Goal: Transaction & Acquisition: Book appointment/travel/reservation

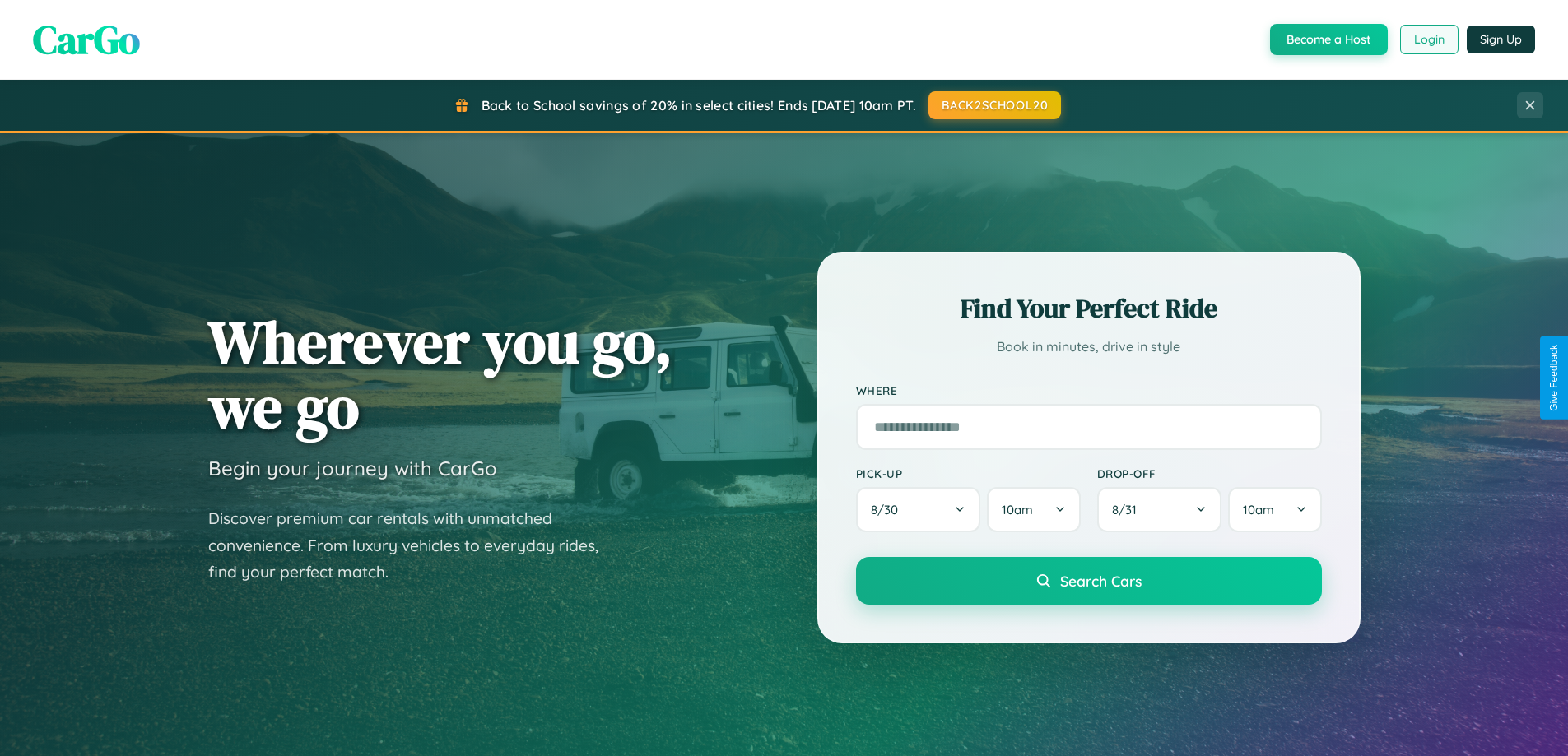
click at [1428, 40] on button "Login" at bounding box center [1429, 39] width 58 height 30
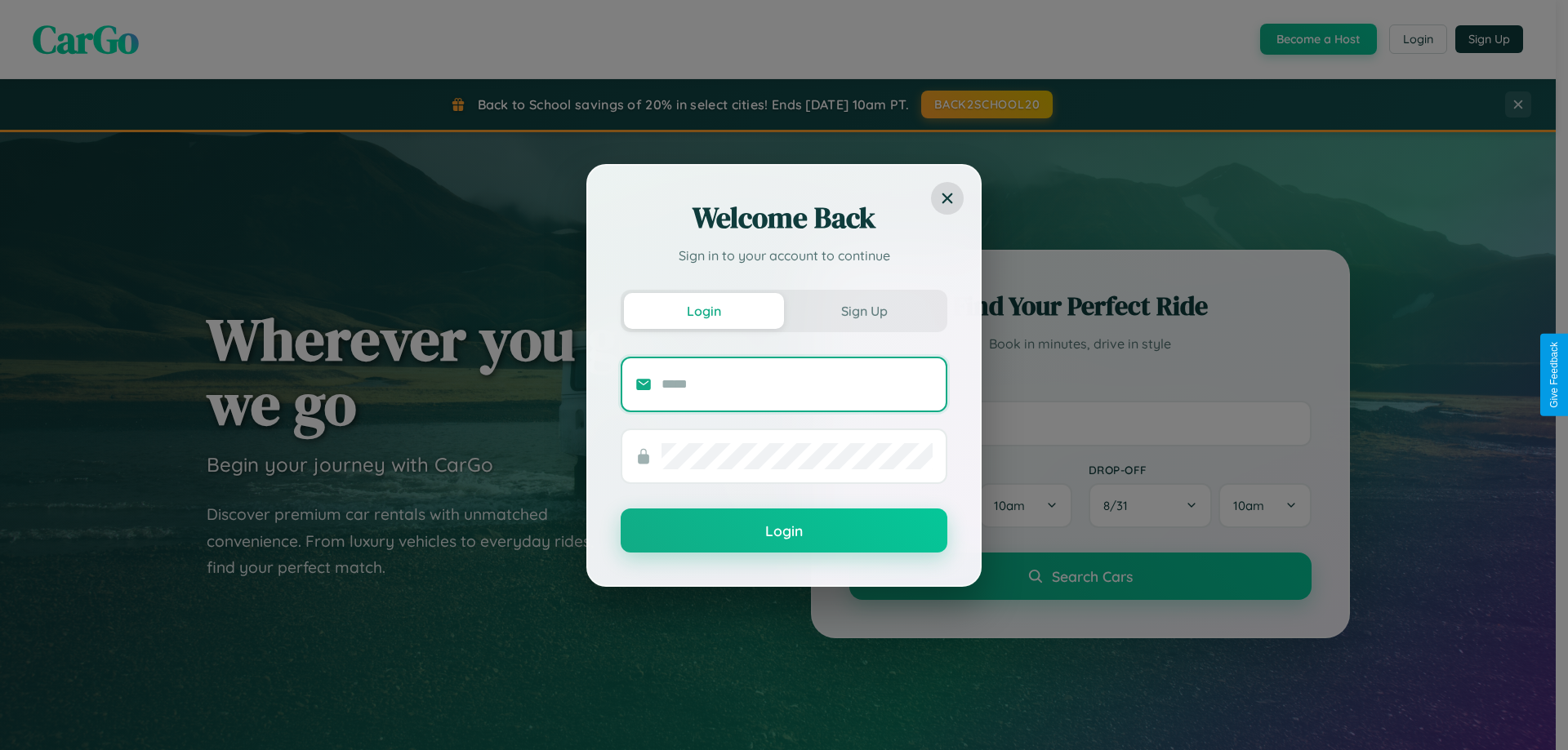
click at [797, 383] on input "text" at bounding box center [797, 384] width 271 height 26
type input "**********"
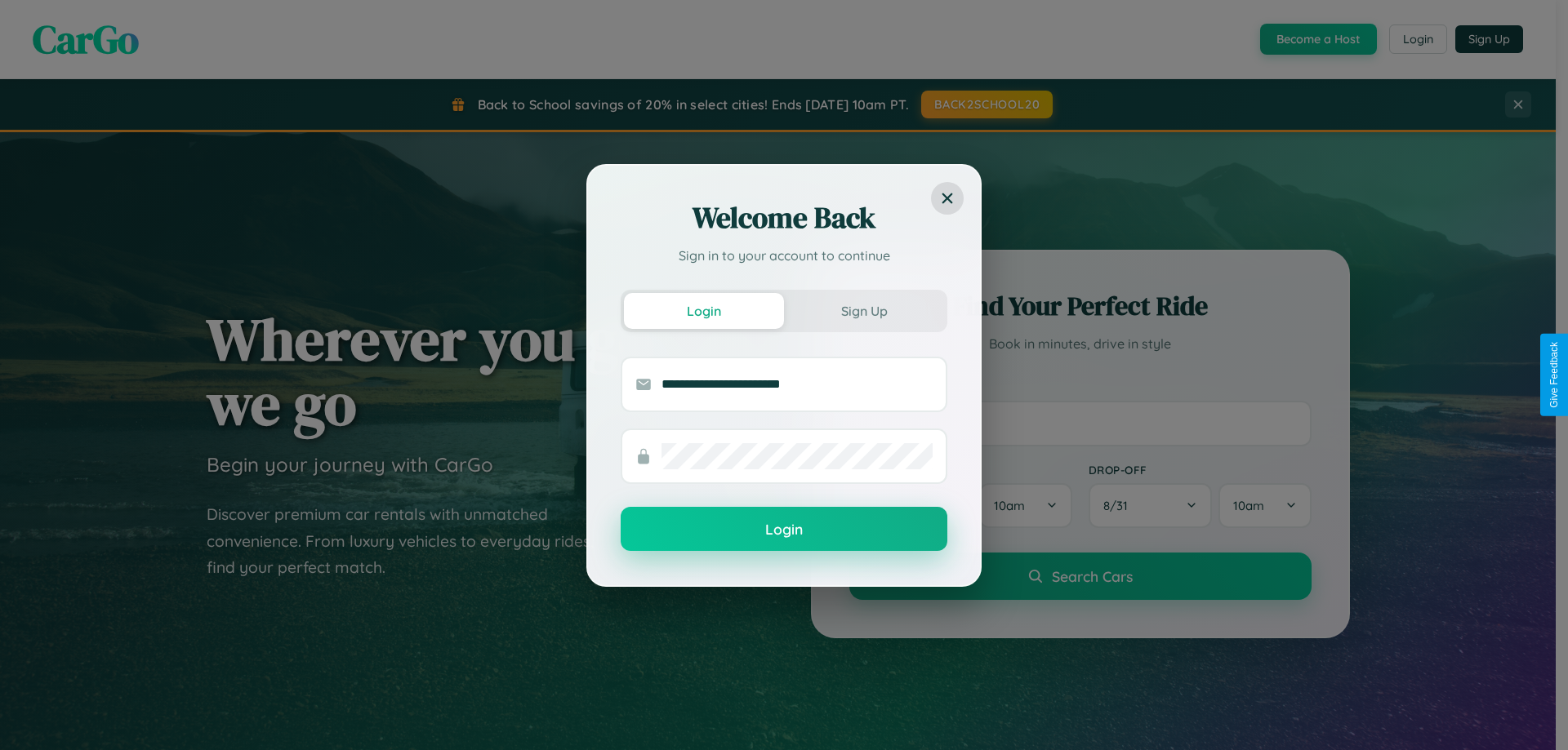
click at [784, 530] on button "Login" at bounding box center [784, 529] width 326 height 44
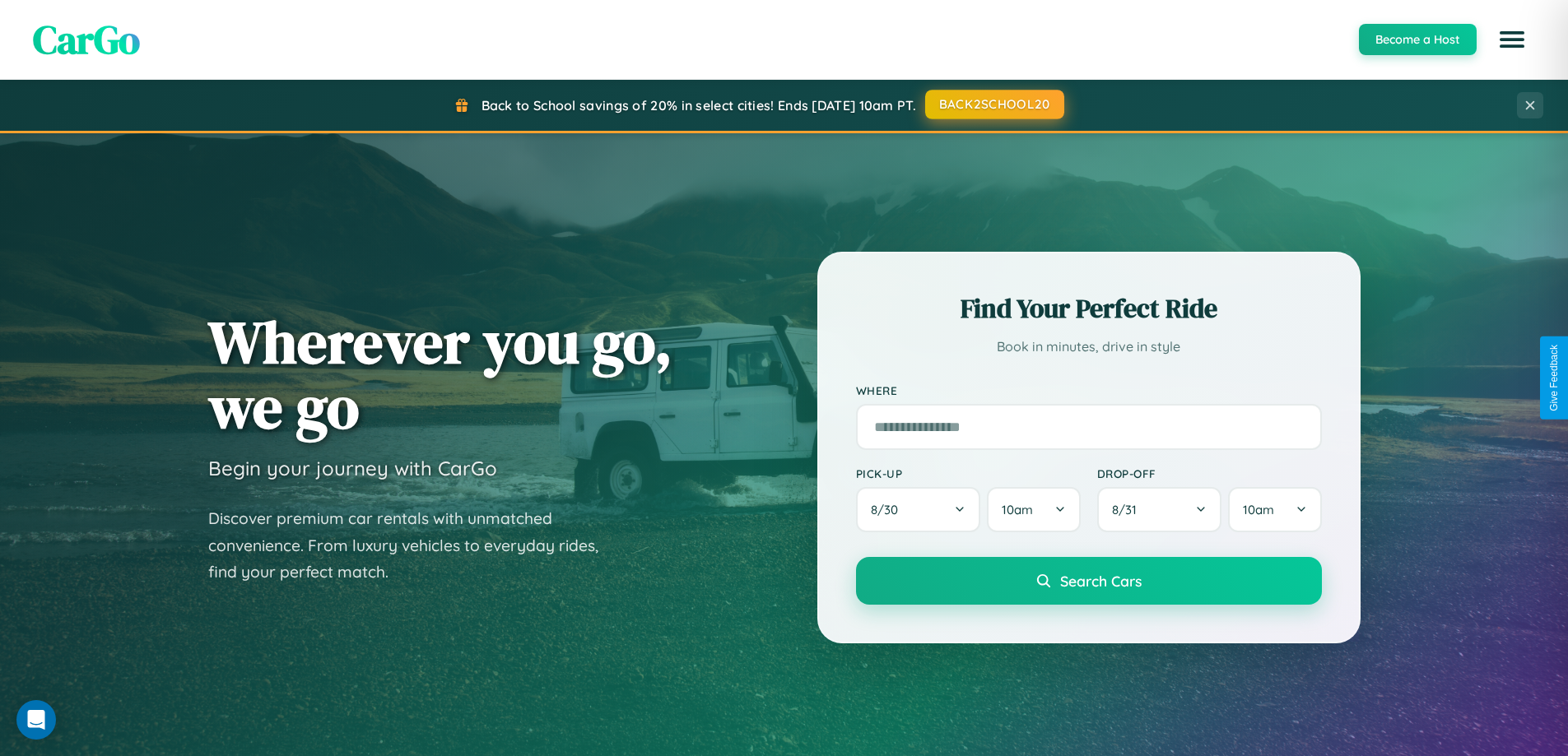
click at [993, 104] on button "BACK2SCHOOL20" at bounding box center [994, 104] width 139 height 30
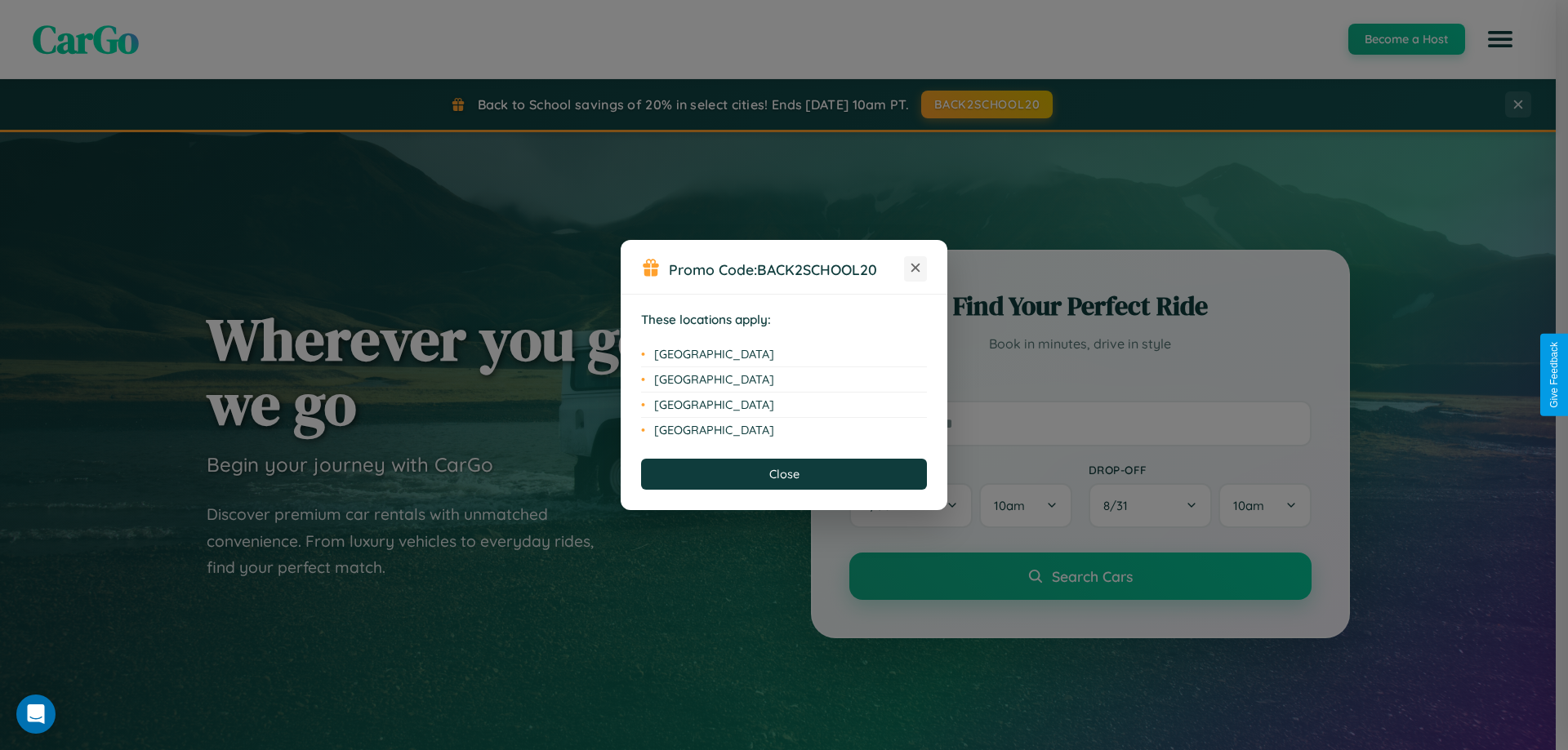
click at [916, 268] on icon at bounding box center [916, 268] width 9 height 9
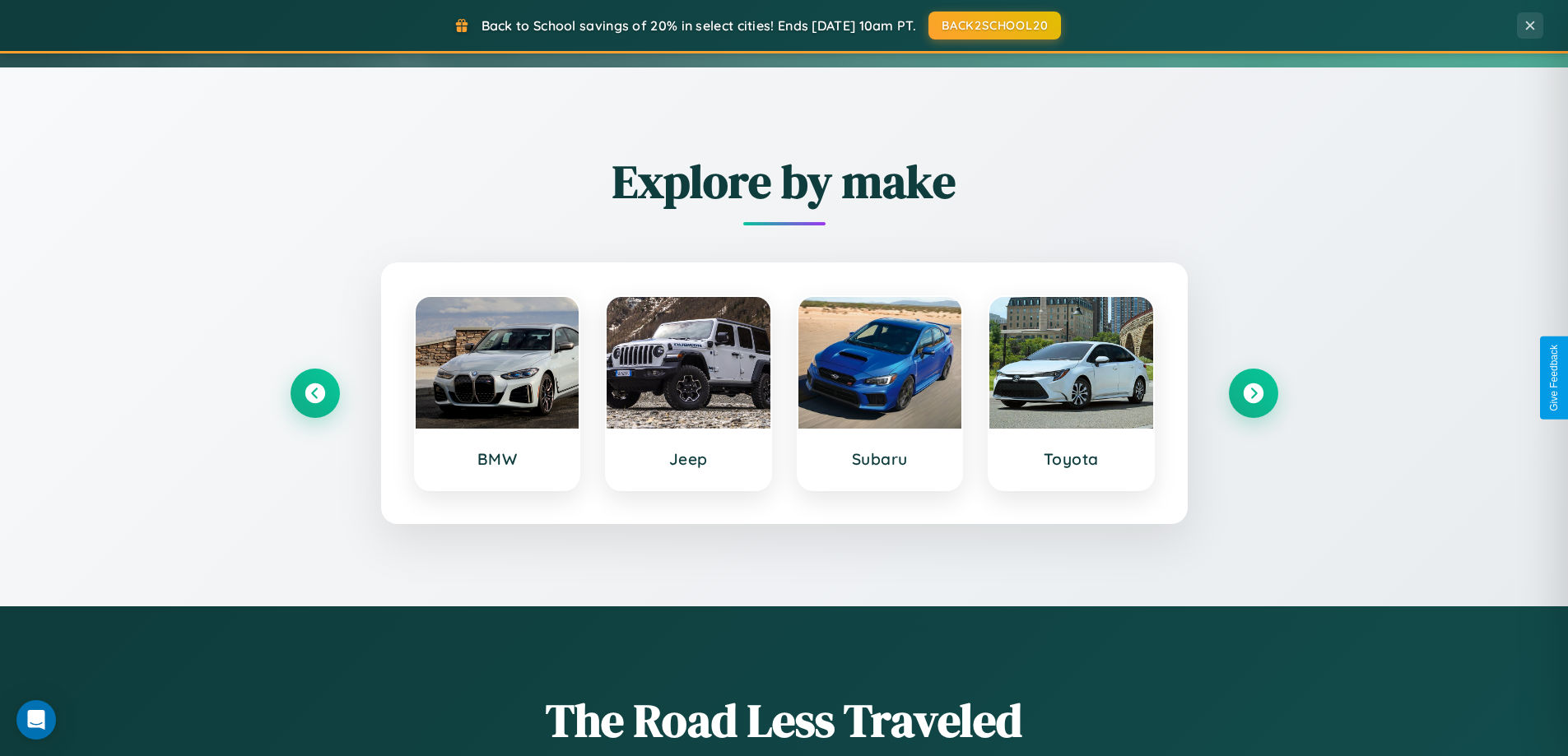
scroll to position [1132, 0]
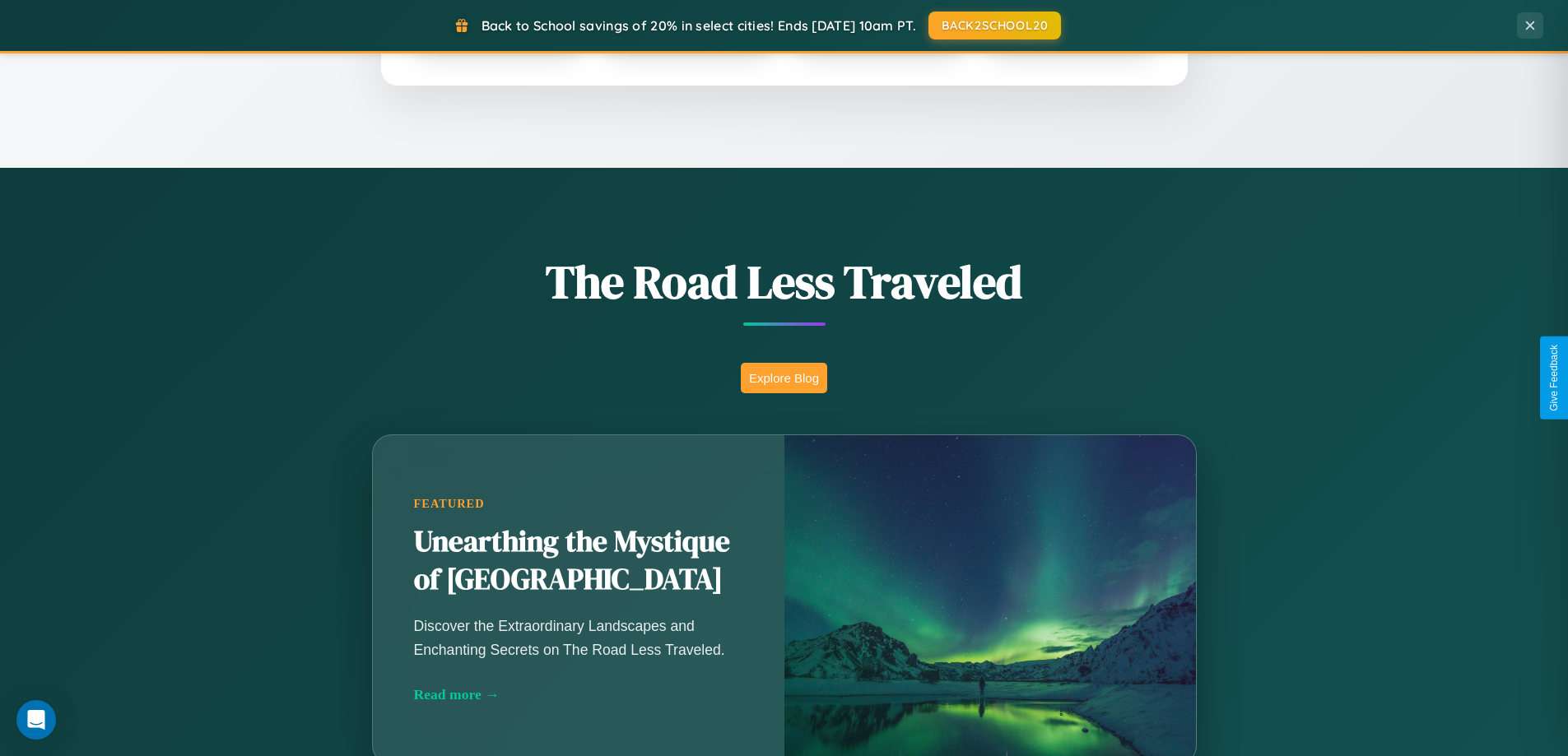
click at [783, 378] on button "Explore Blog" at bounding box center [784, 378] width 86 height 31
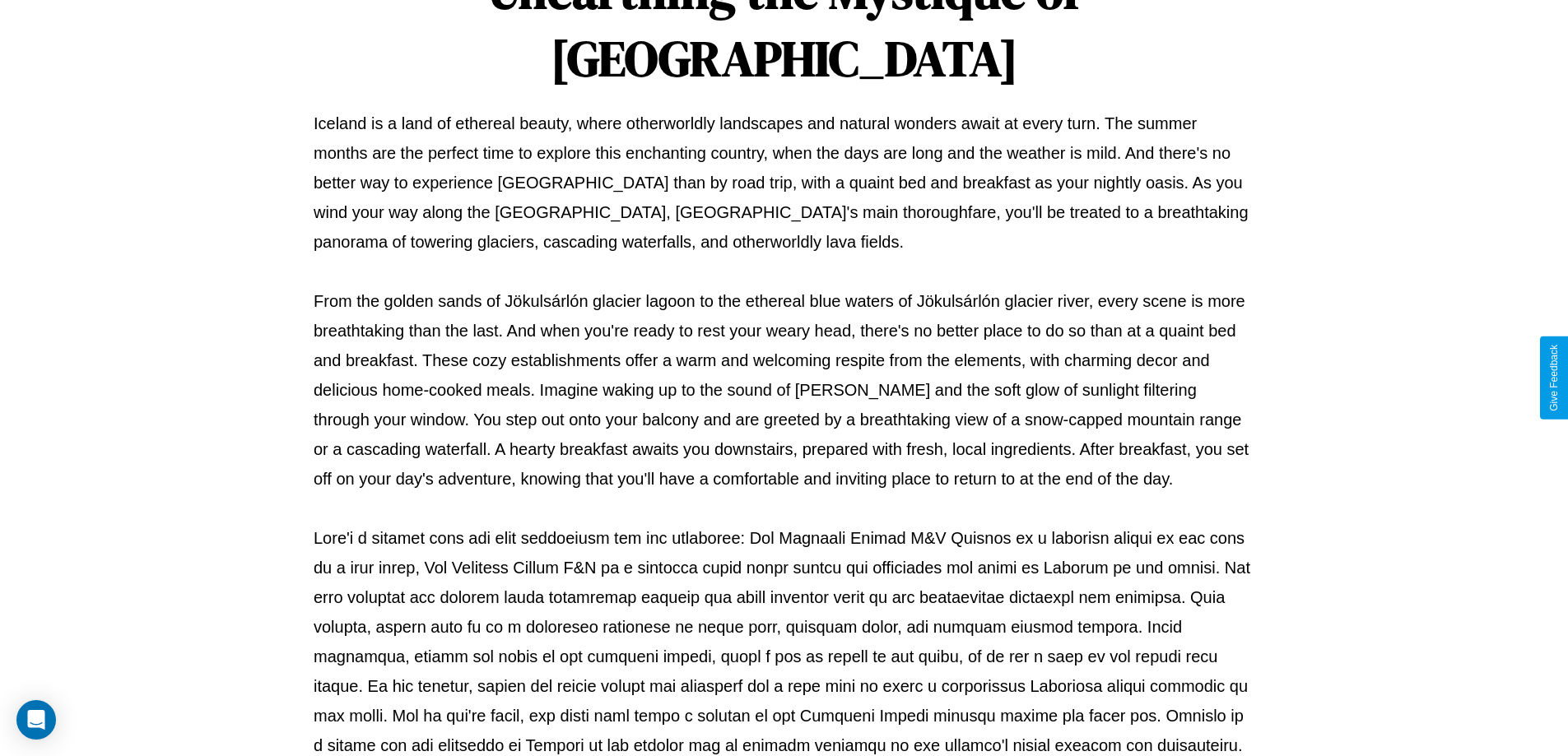
scroll to position [532, 0]
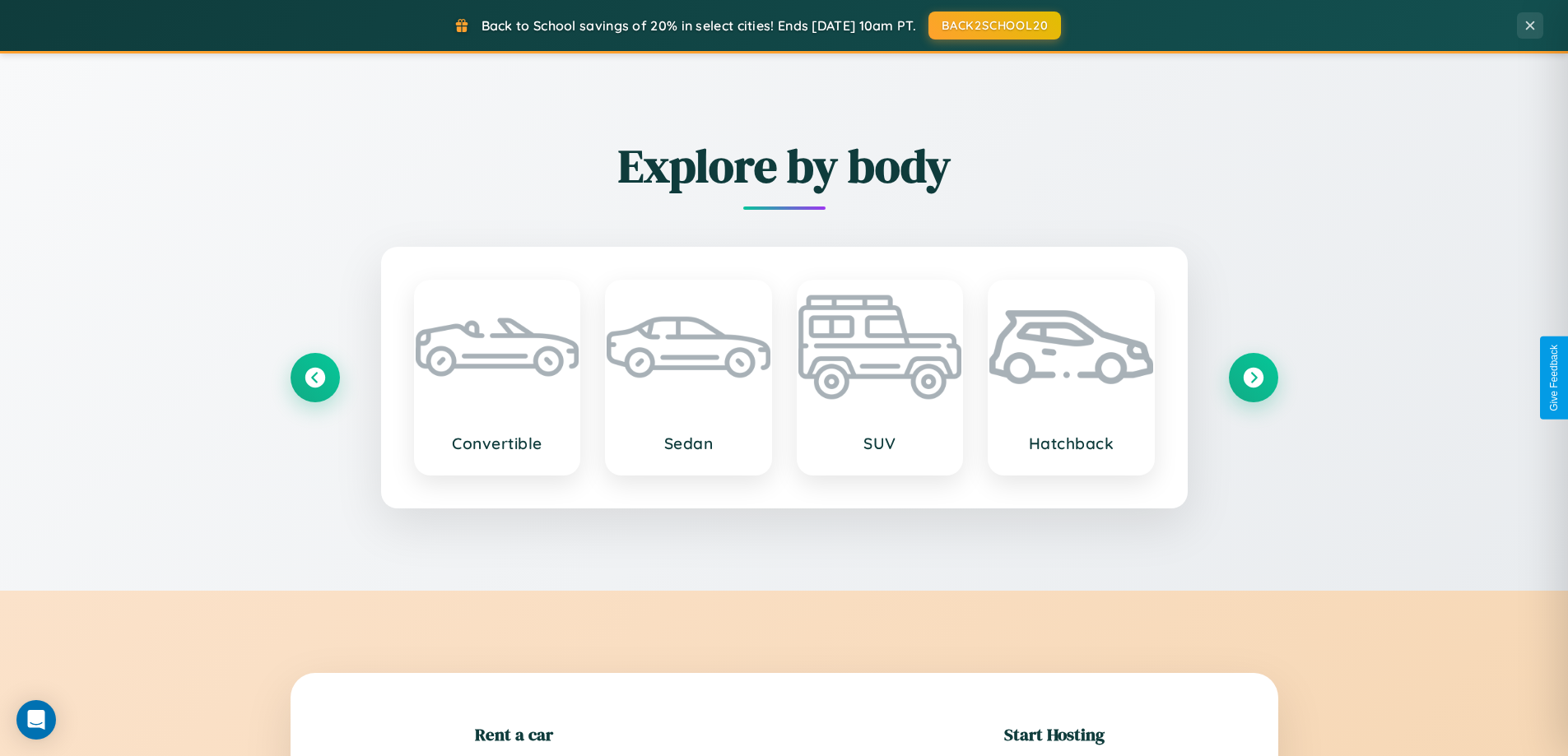
scroll to position [355, 0]
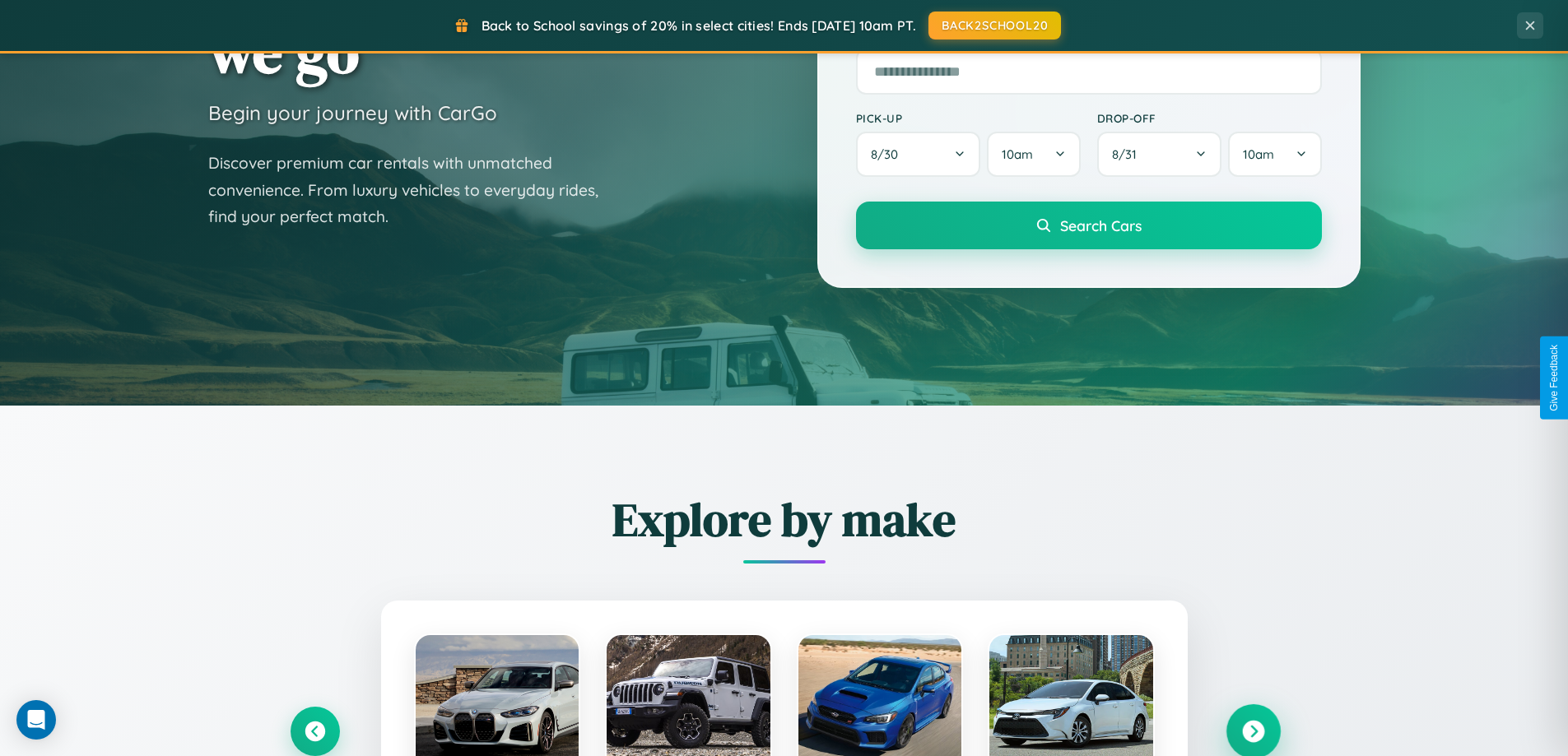
click at [1253, 731] on icon at bounding box center [1253, 732] width 22 height 22
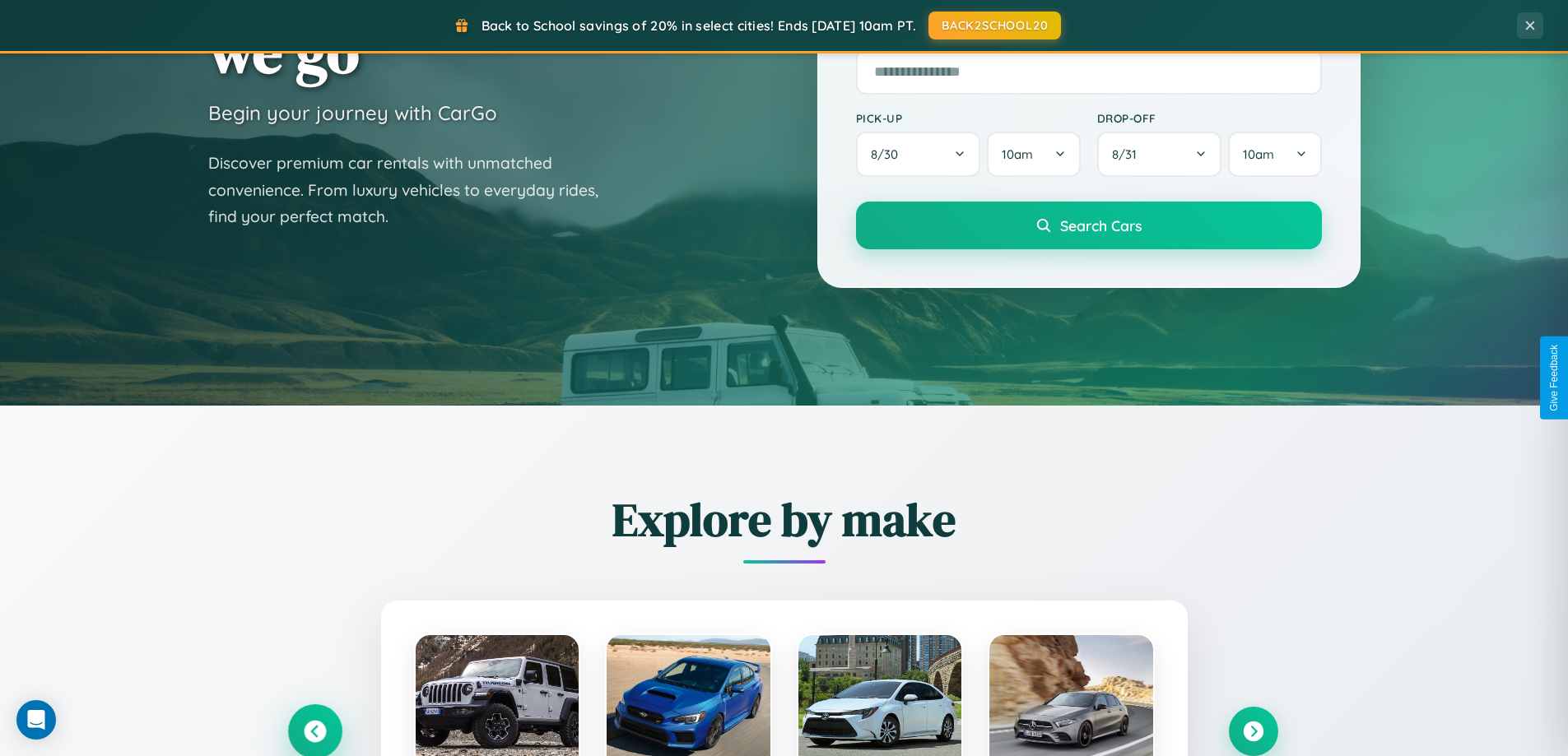
click at [314, 731] on icon at bounding box center [314, 732] width 22 height 22
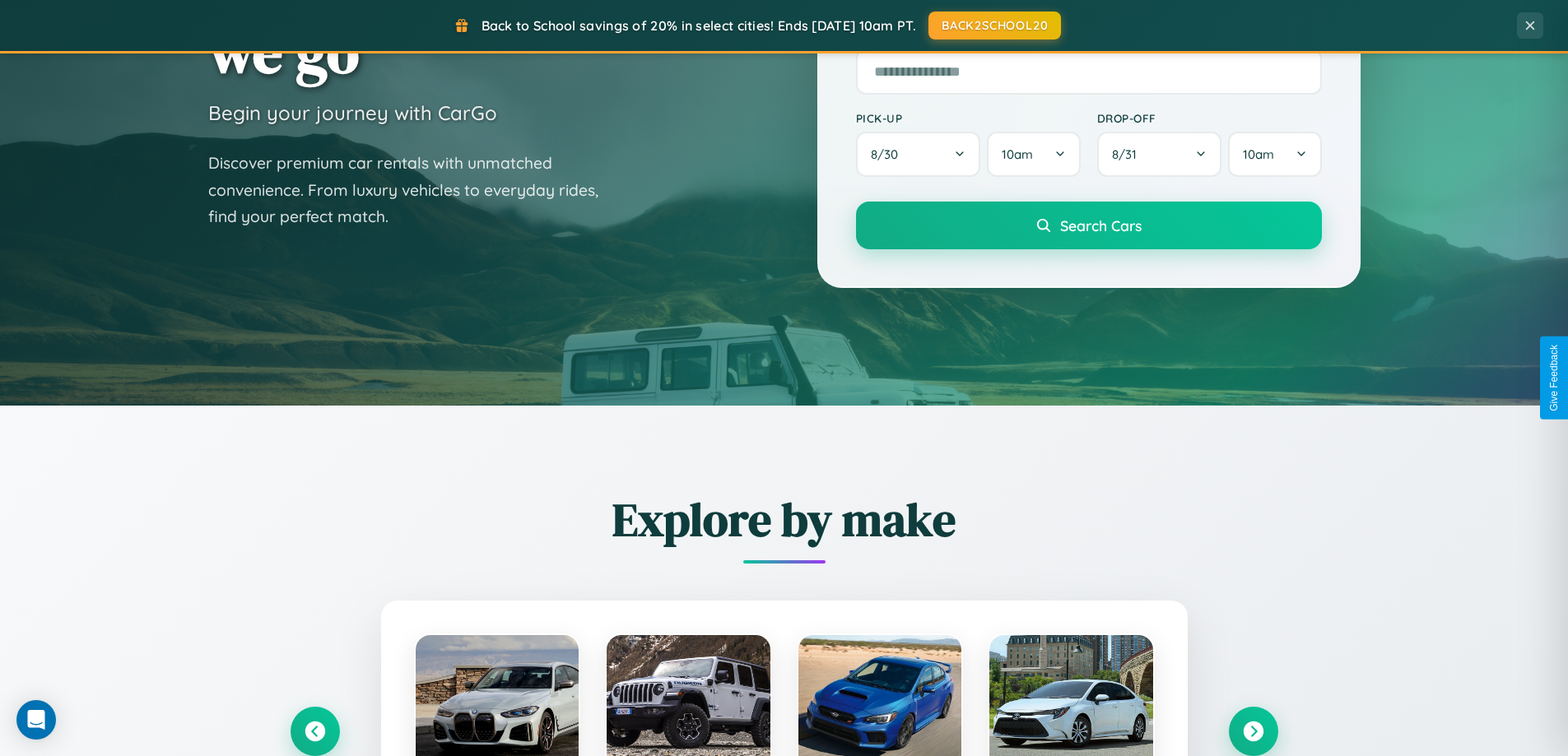
scroll to position [1648, 0]
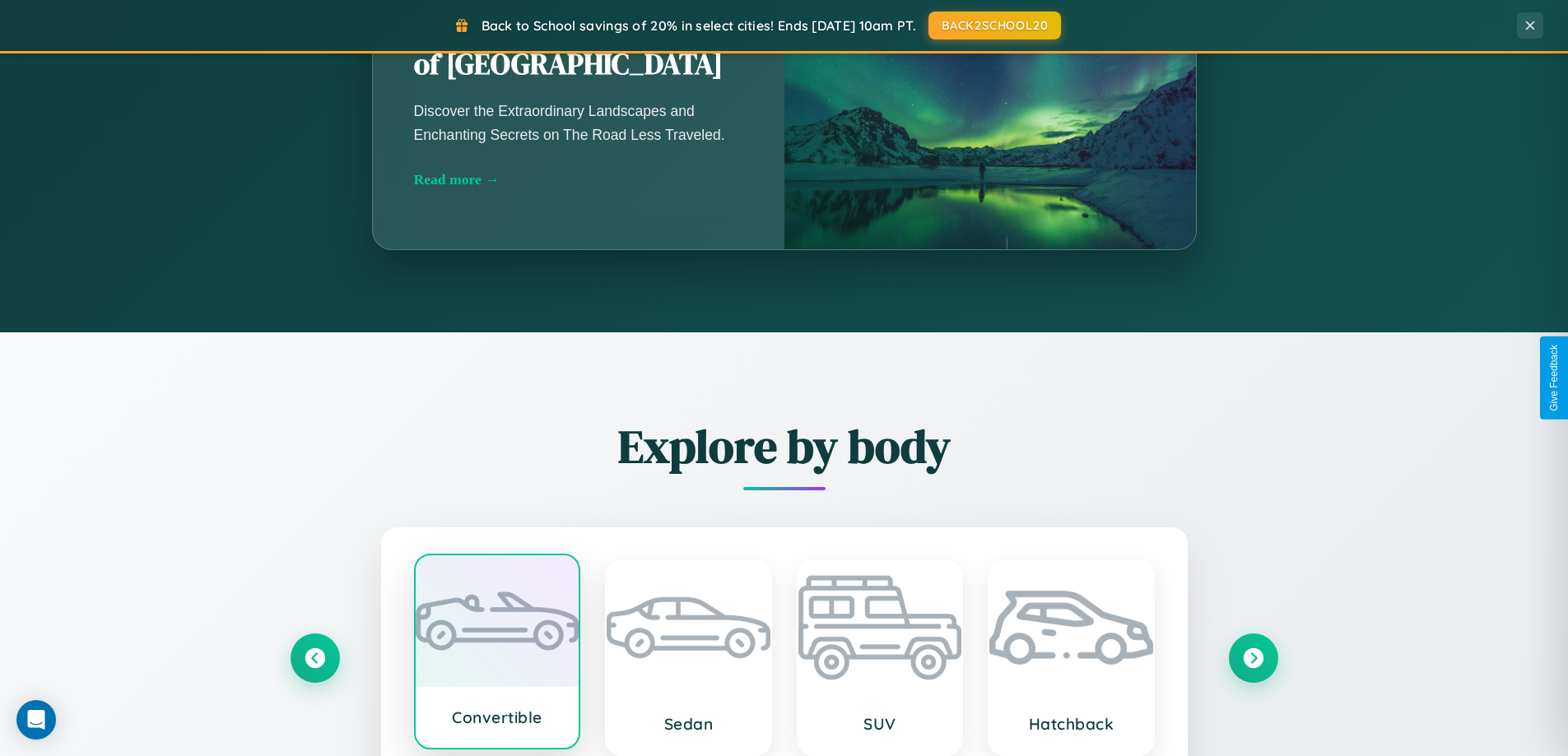
click at [497, 653] on div at bounding box center [497, 620] width 164 height 131
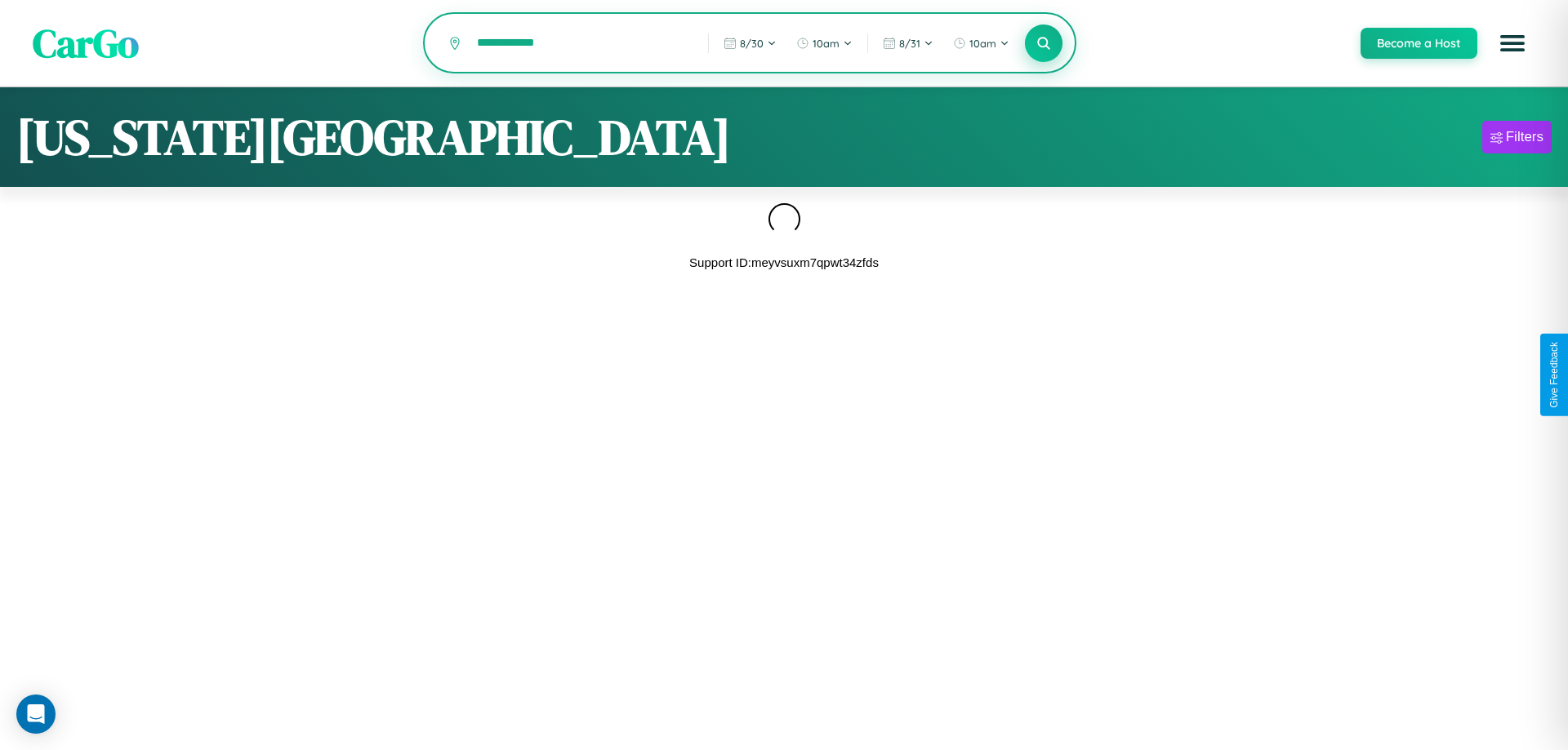
type input "**********"
click at [1043, 43] on icon at bounding box center [1043, 43] width 15 height 15
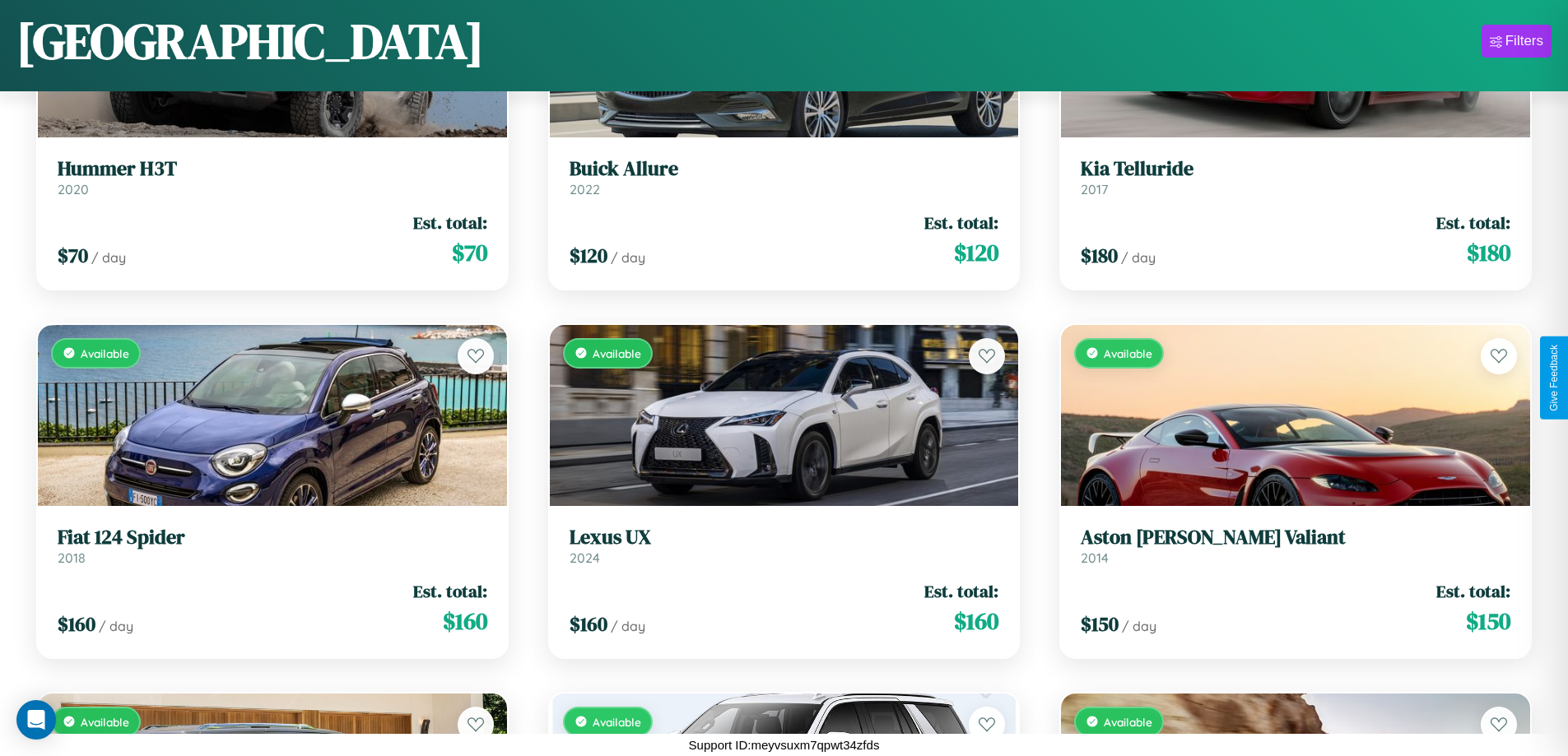
scroll to position [5390, 0]
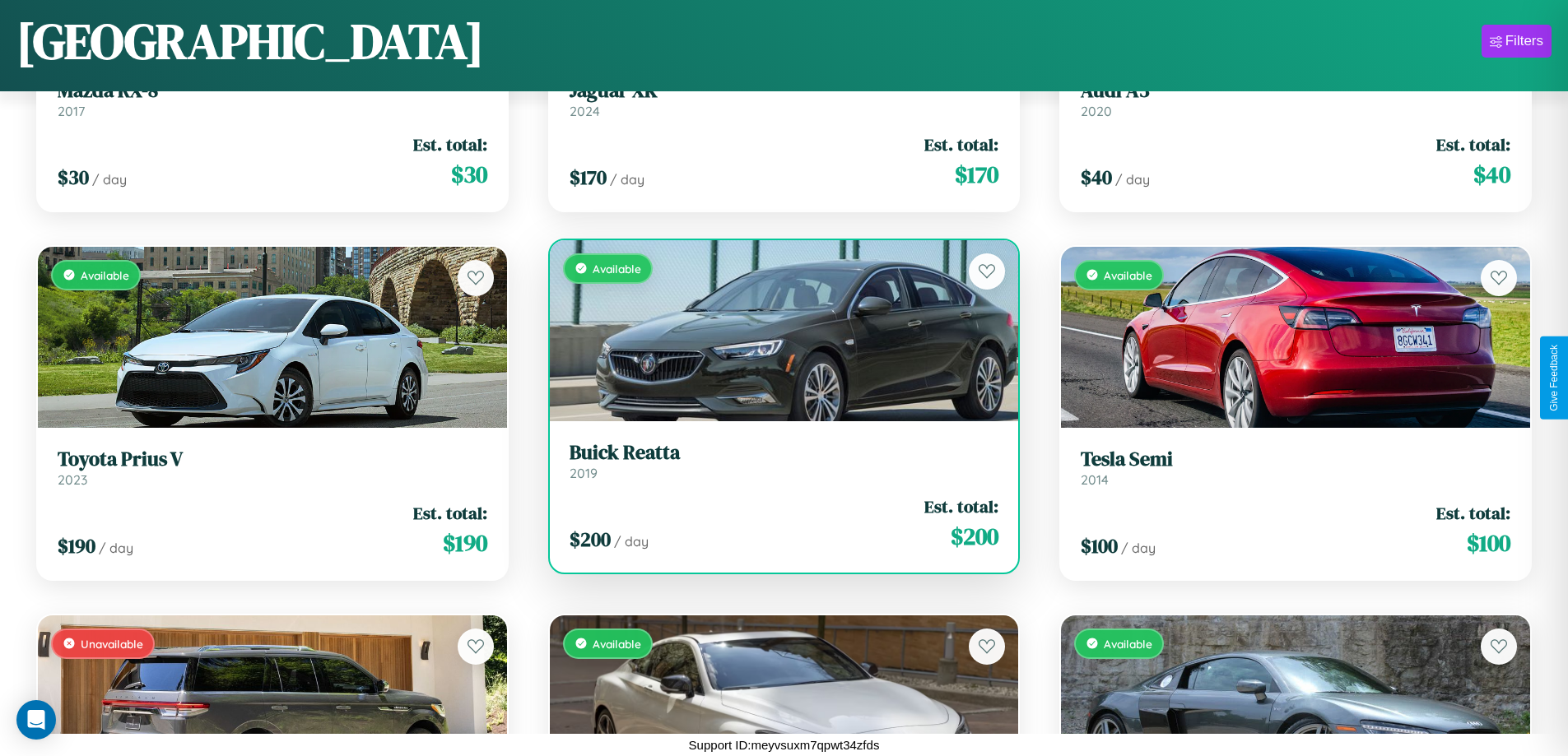
click at [777, 468] on link "Buick Reatta 2019" at bounding box center [784, 461] width 430 height 41
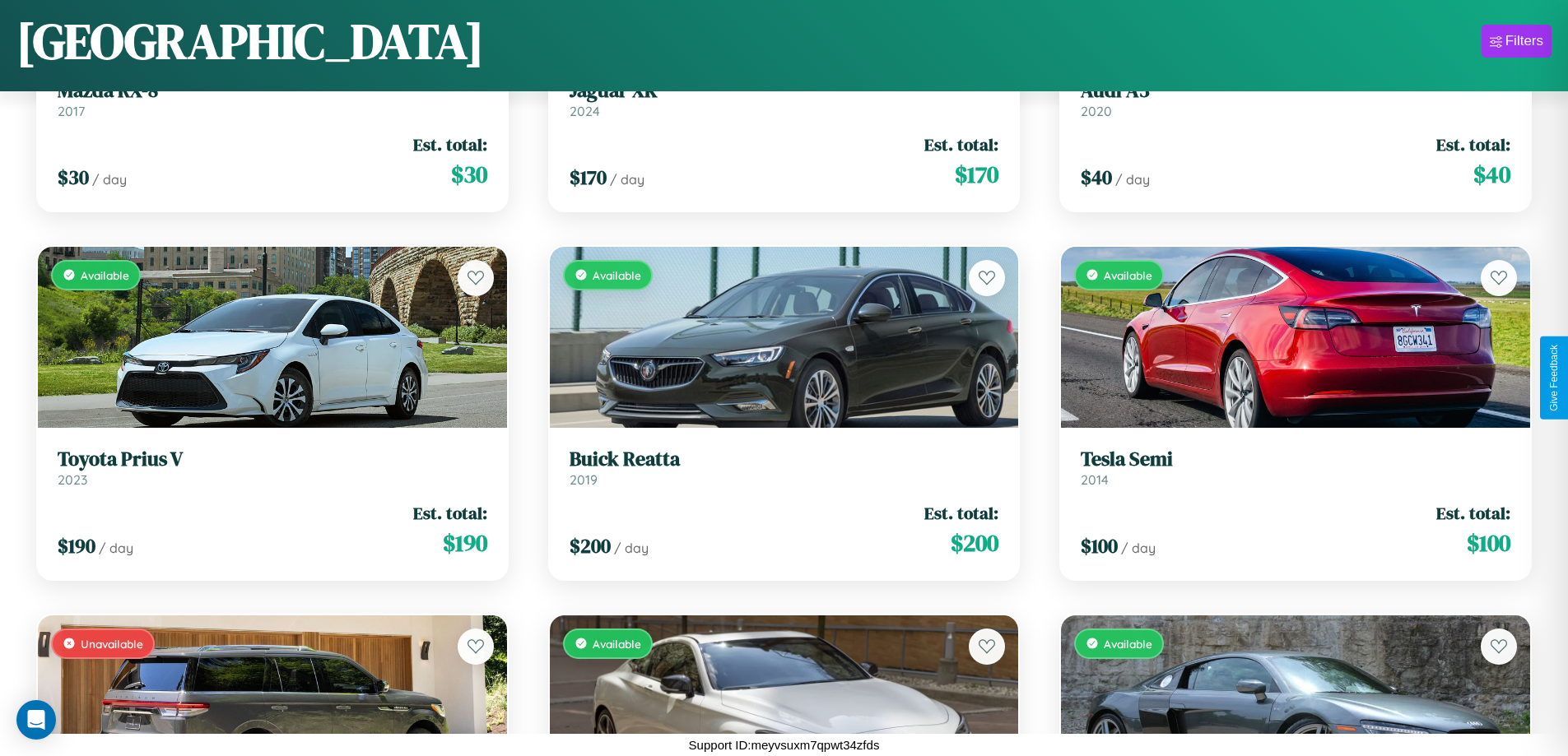
scroll to position [20132, 0]
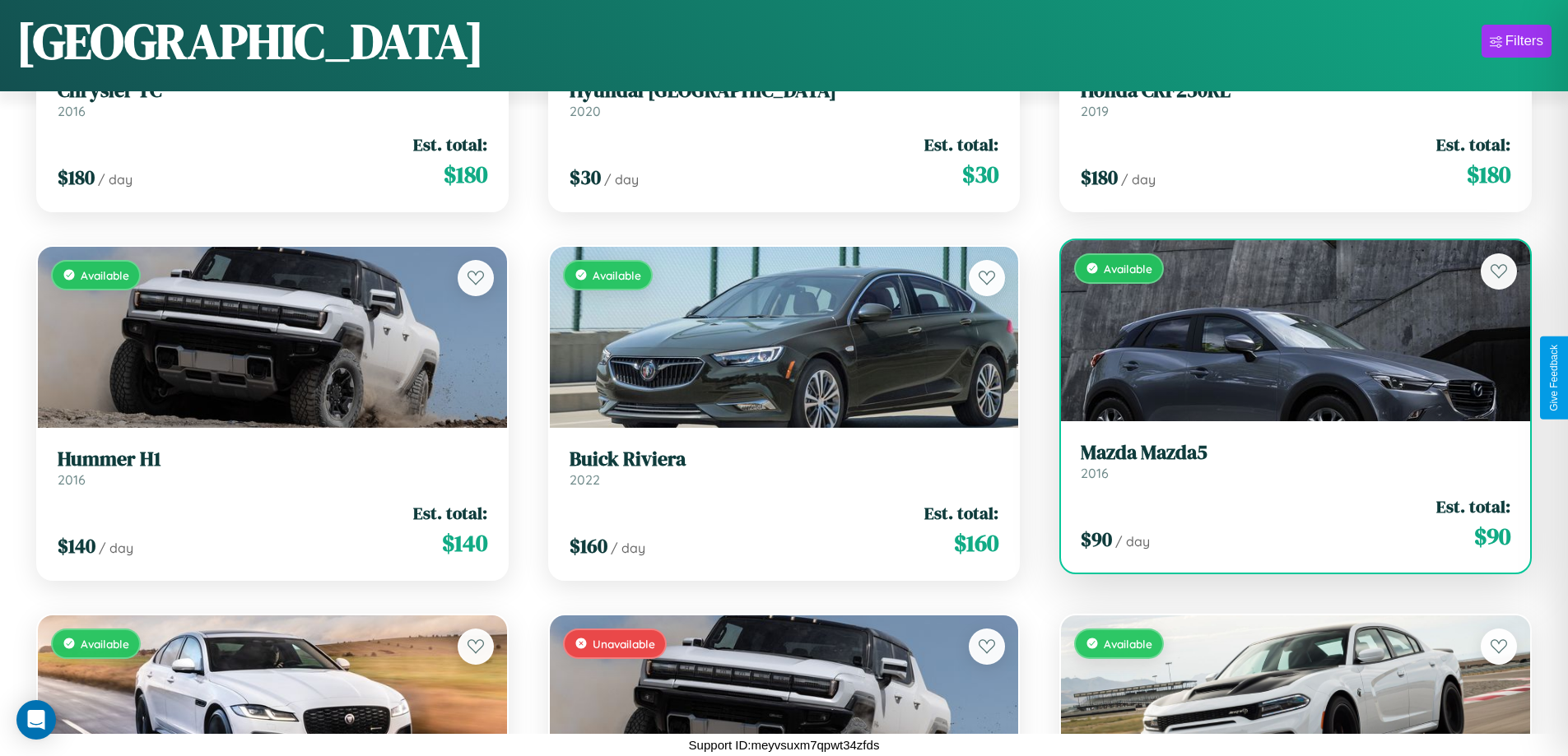
click at [1285, 461] on h3 "Mazda Mazda5" at bounding box center [1295, 453] width 430 height 24
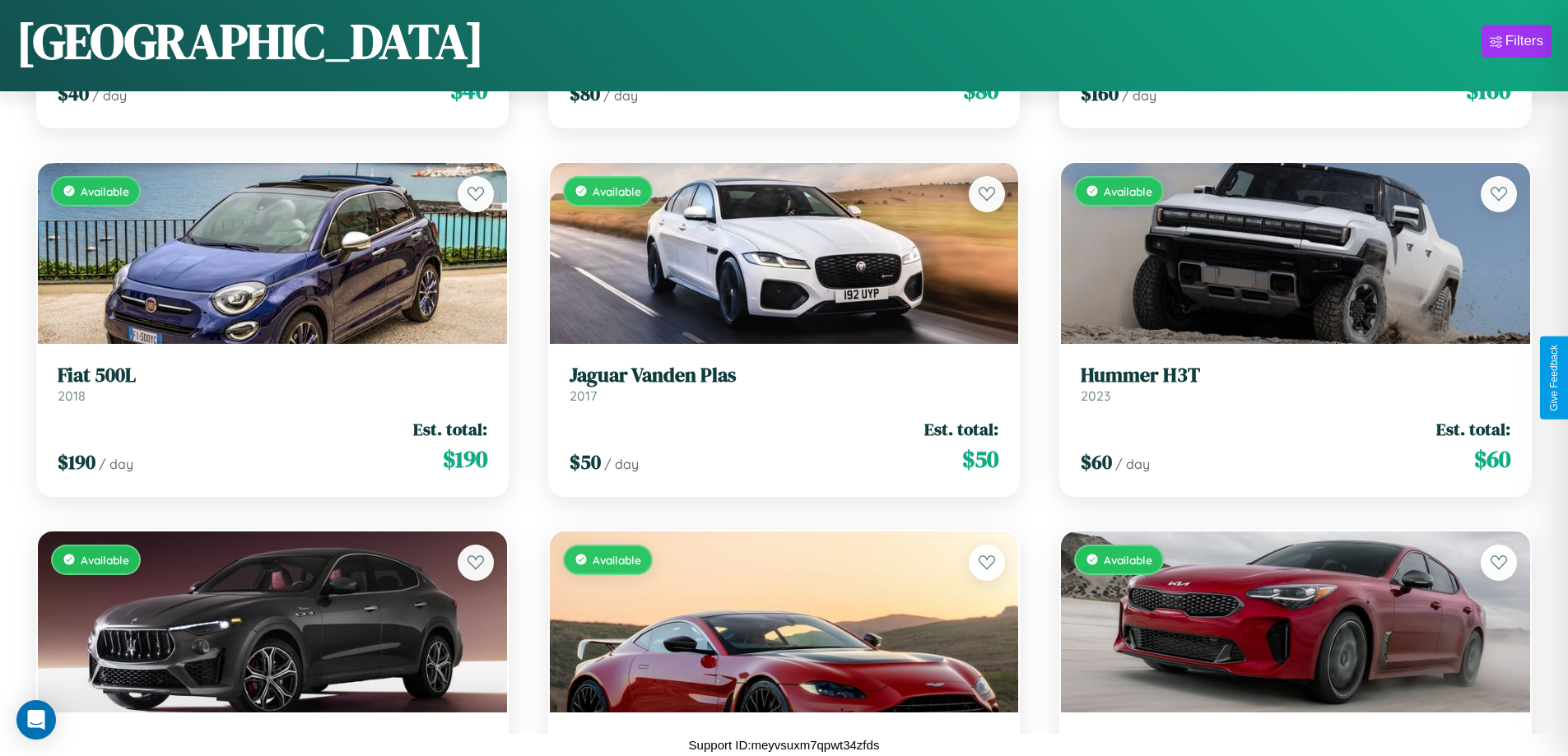
scroll to position [9076, 0]
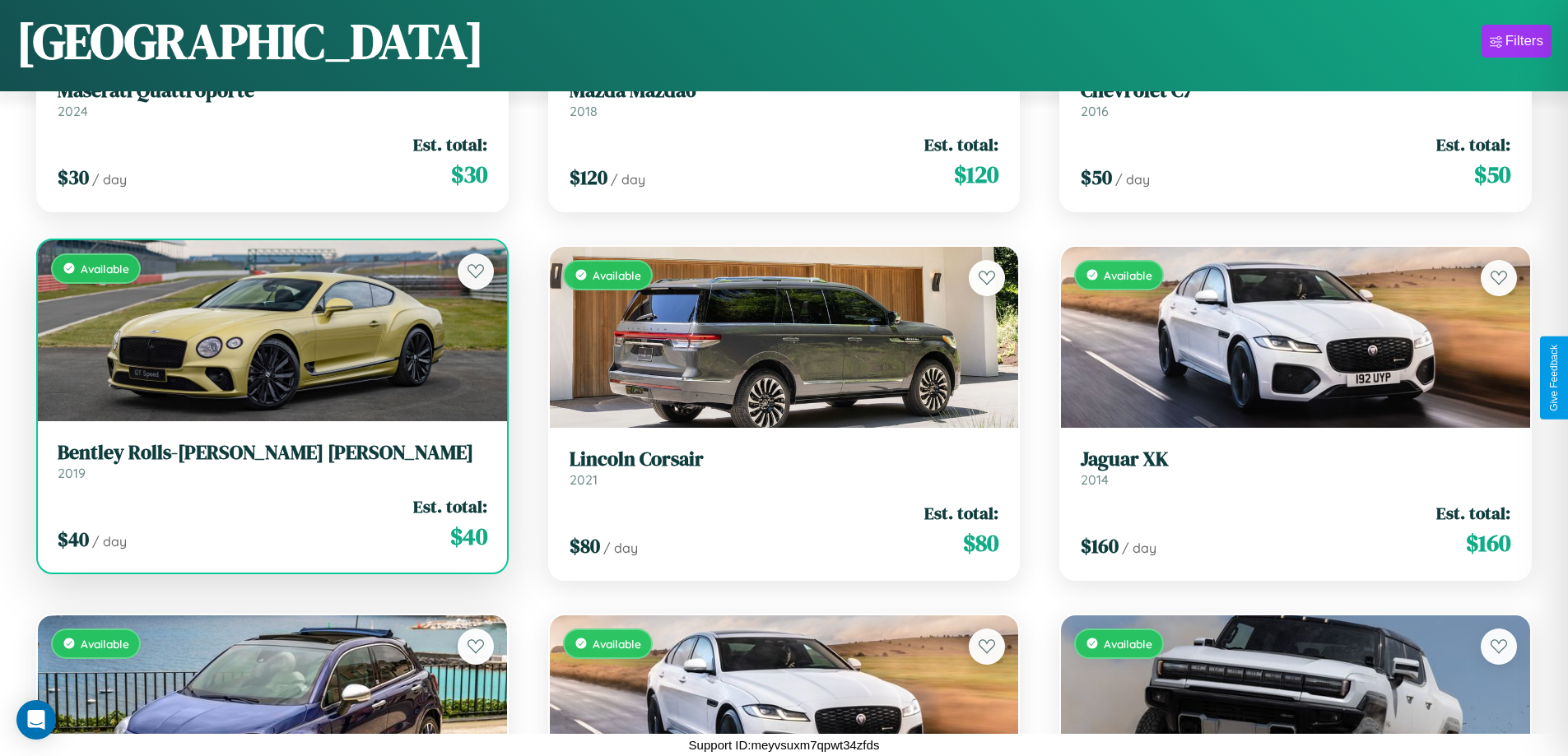
click at [270, 461] on h3 "Bentley Rolls-[PERSON_NAME] [PERSON_NAME]" at bounding box center [272, 453] width 430 height 24
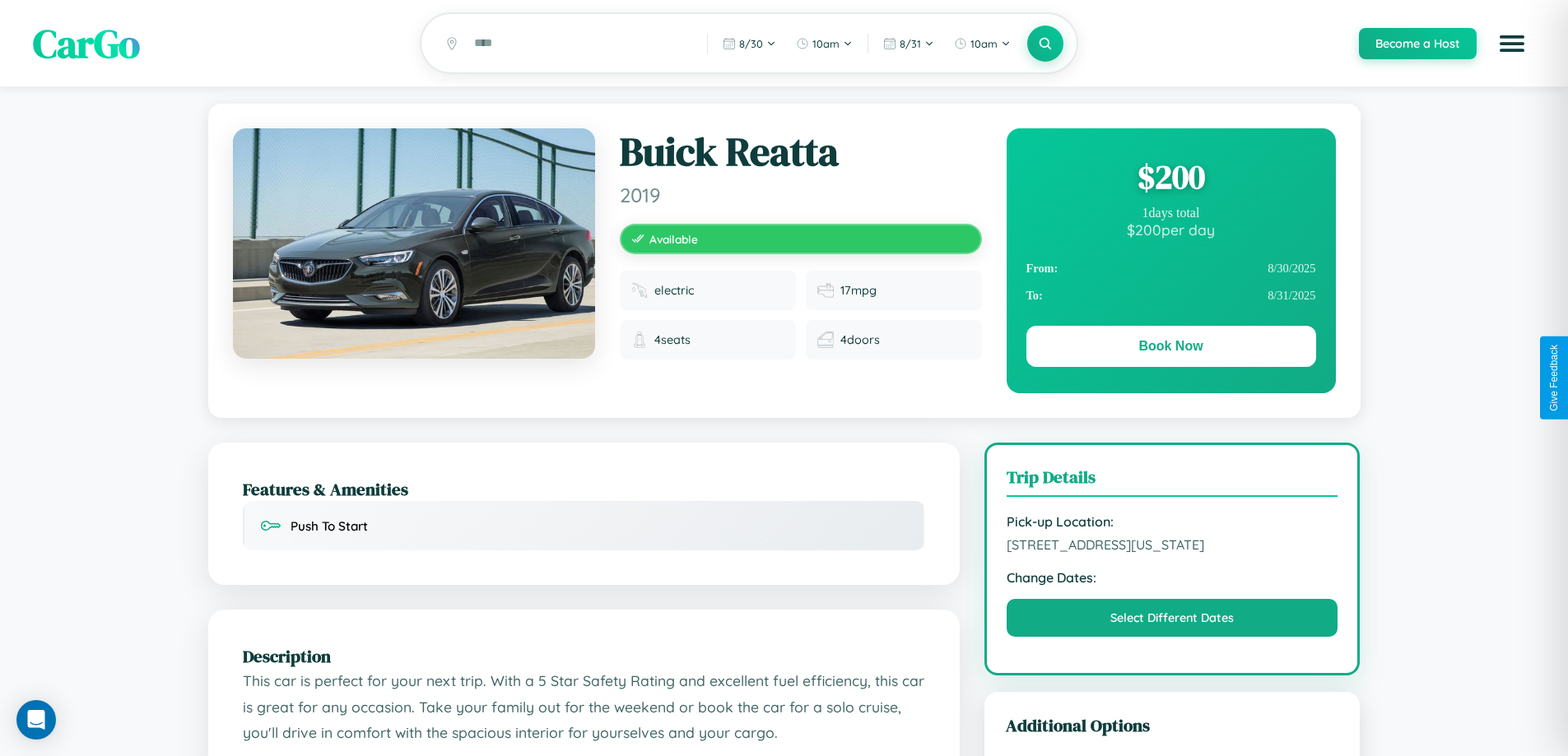
scroll to position [443, 0]
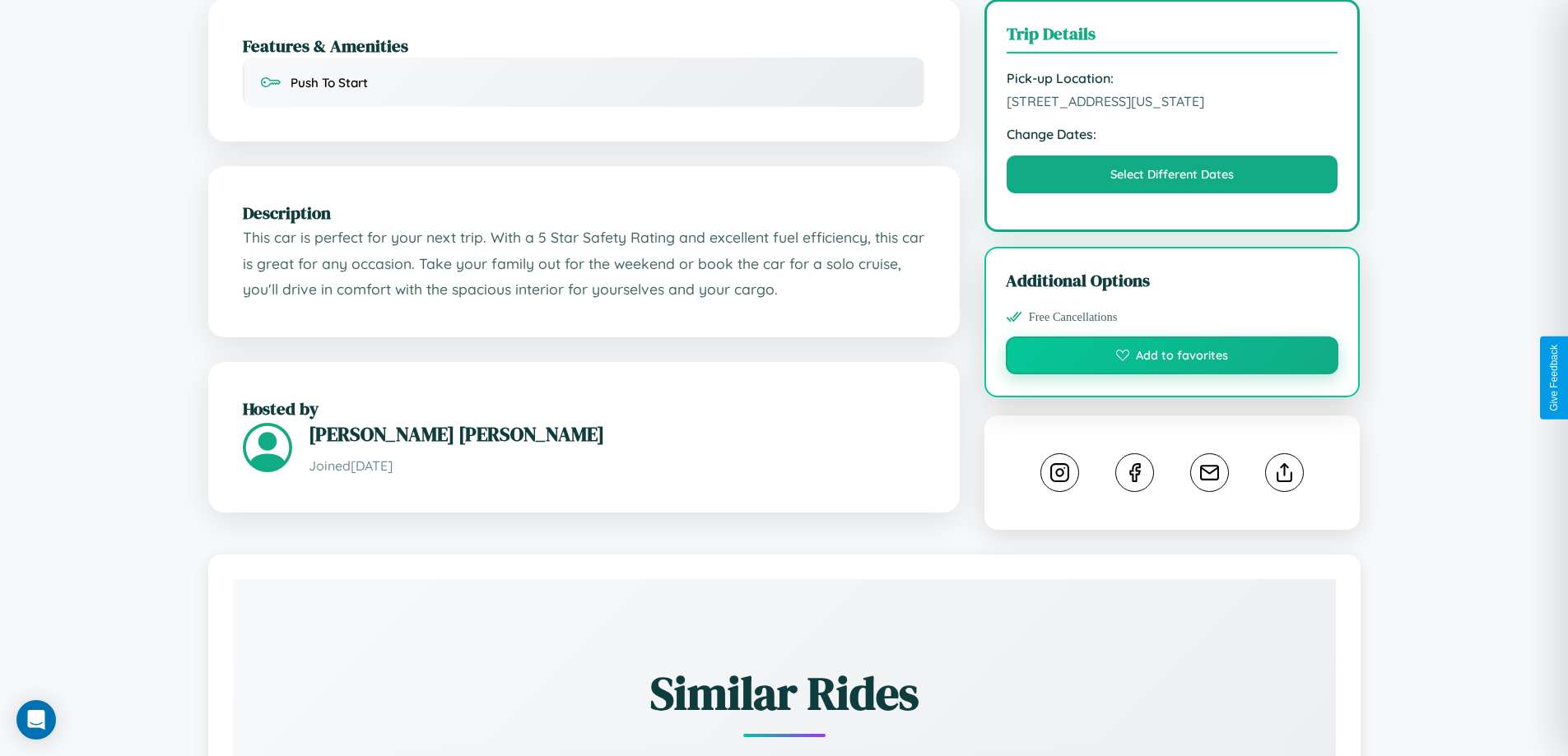
click at [1172, 375] on button "Add to favorites" at bounding box center [1172, 355] width 333 height 38
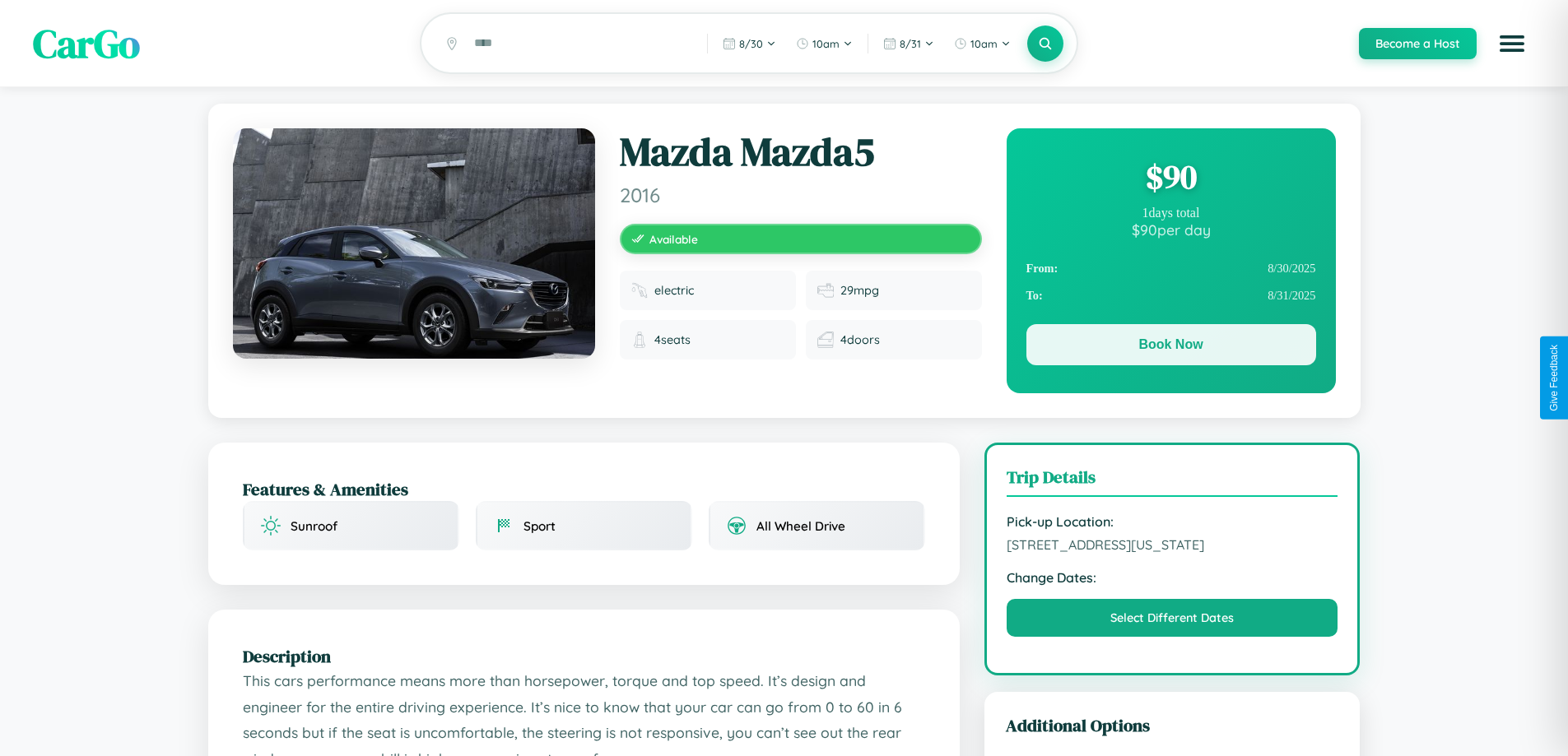
click at [1170, 347] on button "Book Now" at bounding box center [1171, 345] width 290 height 42
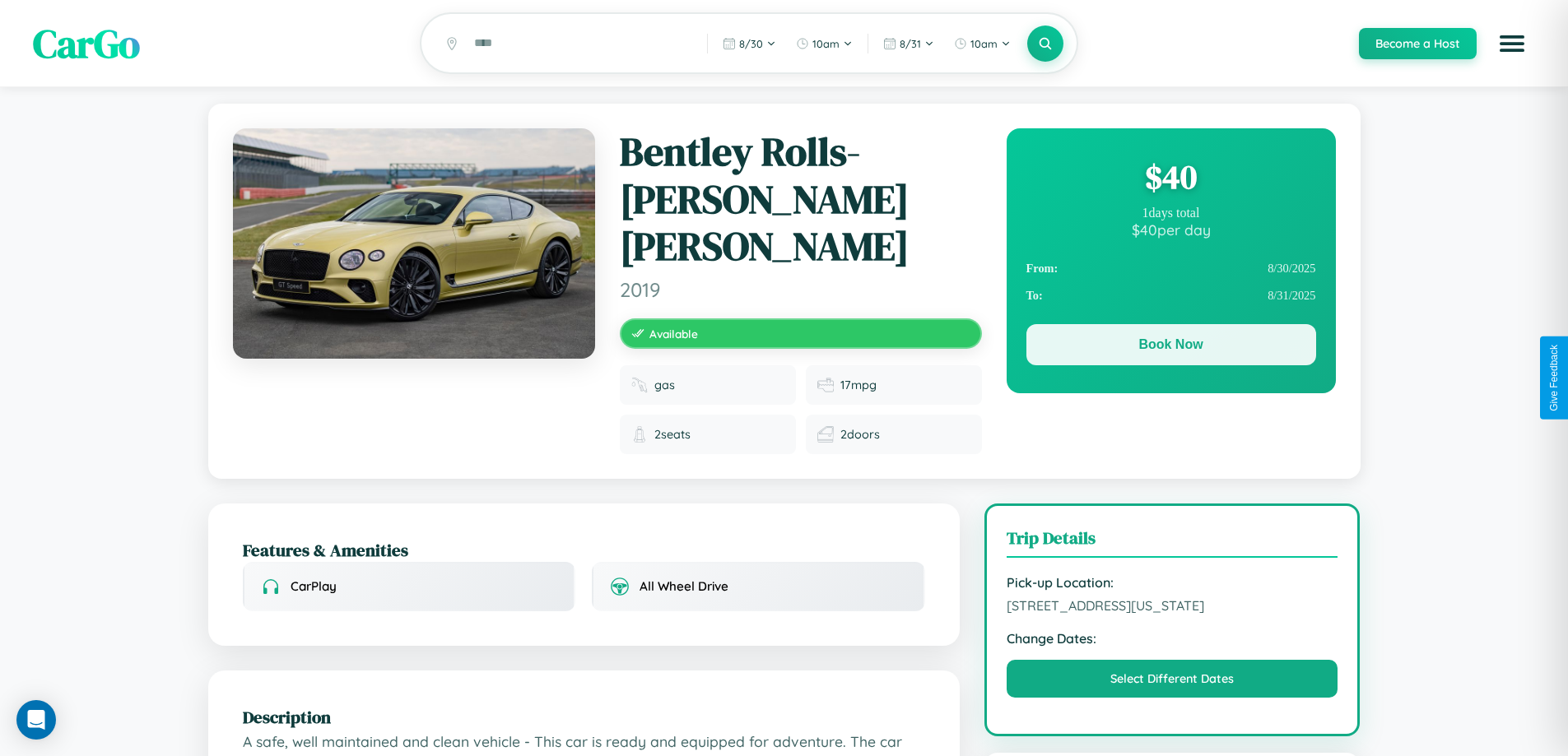
click at [1170, 347] on button "Book Now" at bounding box center [1171, 345] width 290 height 42
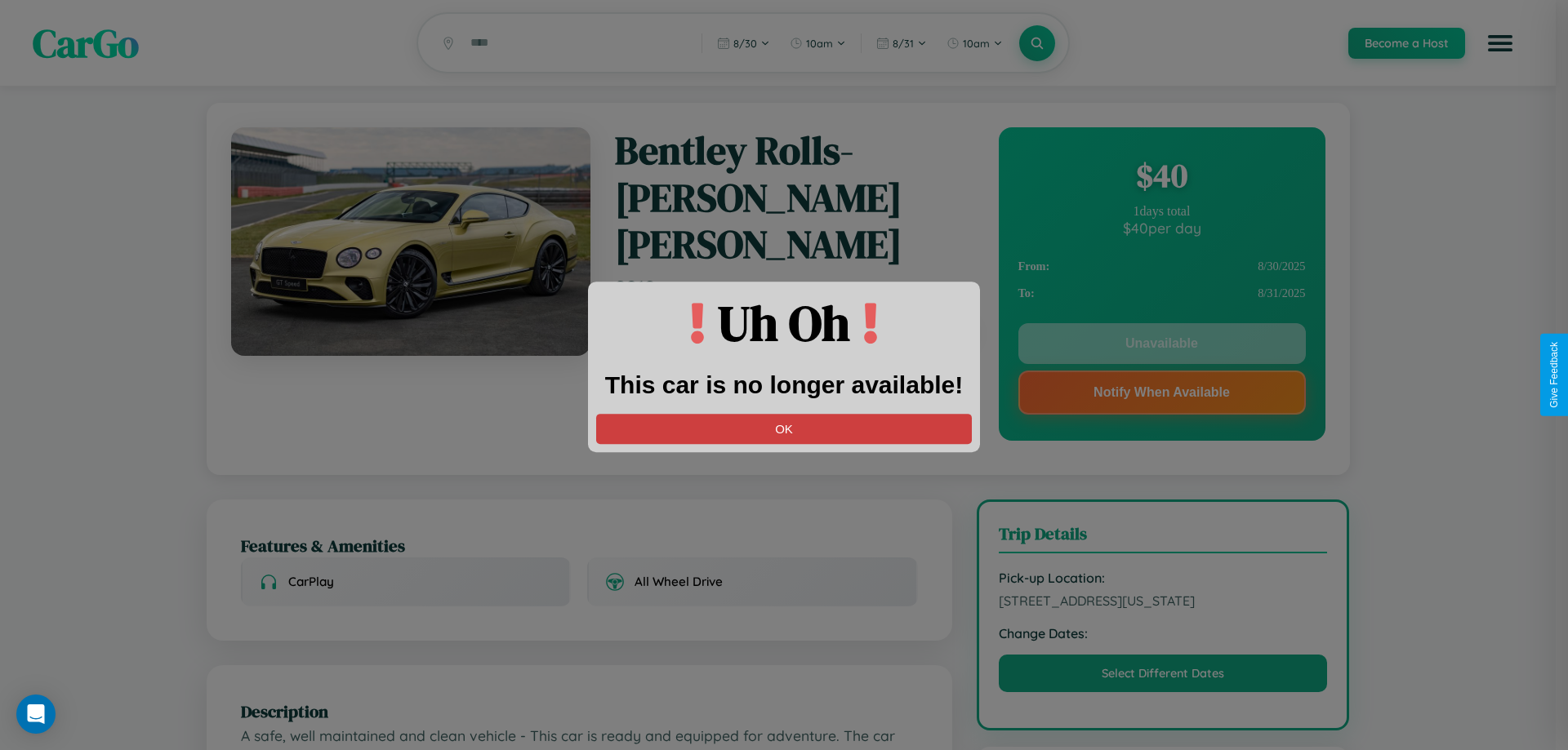
click at [784, 429] on button "OK" at bounding box center [784, 429] width 376 height 30
